Goal: Information Seeking & Learning: Learn about a topic

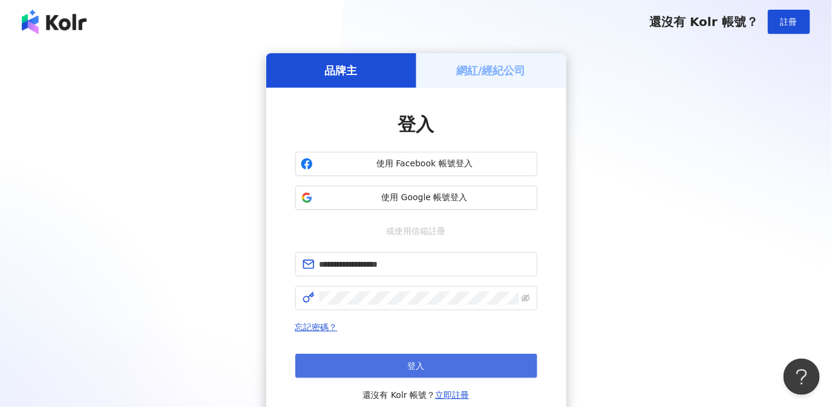
click at [403, 362] on button "登入" at bounding box center [416, 366] width 242 height 24
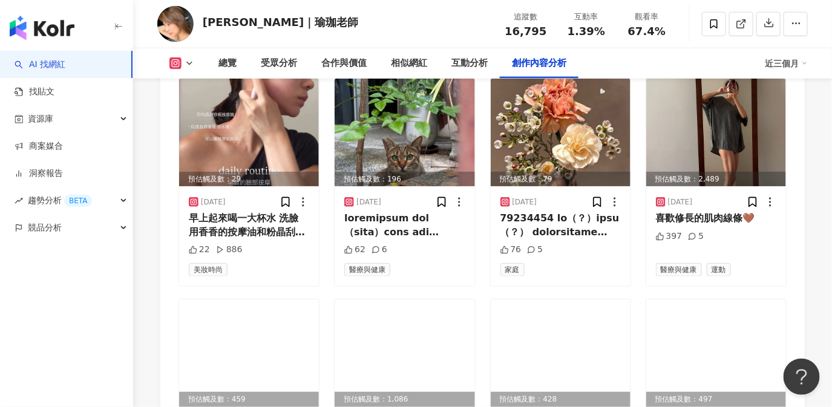
scroll to position [3883, 0]
